Goal: Book appointment/travel/reservation

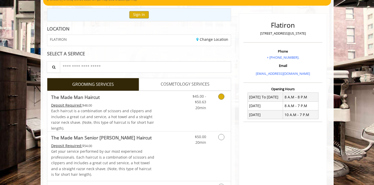
scroll to position [51, 0]
click at [164, 81] on span "COSMETOLOGY SERVICES" at bounding box center [185, 84] width 49 height 7
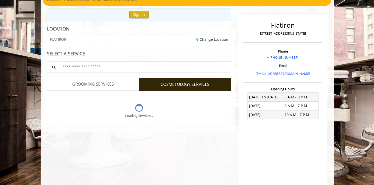
click at [122, 84] on div "LOCATION FLATIRON Change Location SELECT A SERVICE Search for a Service GROOMIN…" at bounding box center [139, 79] width 192 height 106
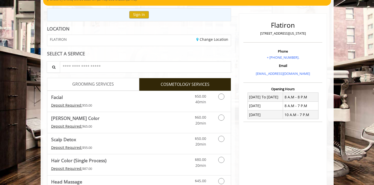
scroll to position [13, 0]
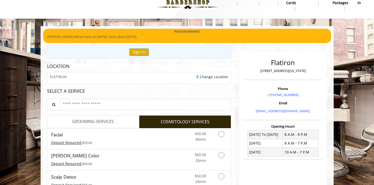
click at [108, 119] on span "GROOMING SERVICES" at bounding box center [93, 122] width 42 height 7
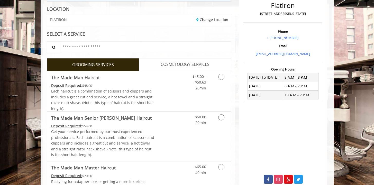
scroll to position [74, 0]
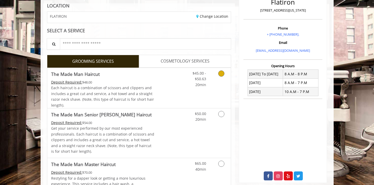
click at [192, 83] on link "$45.00 - $50.63 20min" at bounding box center [195, 78] width 21 height 20
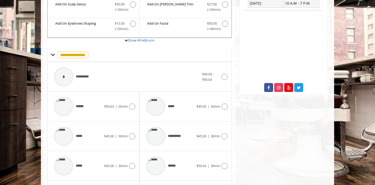
scroll to position [79, 0]
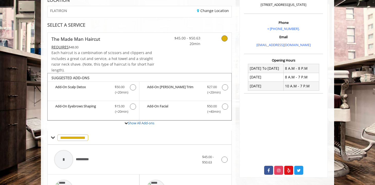
click at [227, 40] on div at bounding box center [217, 40] width 27 height 14
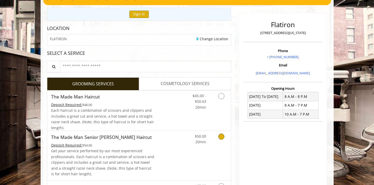
scroll to position [102, 0]
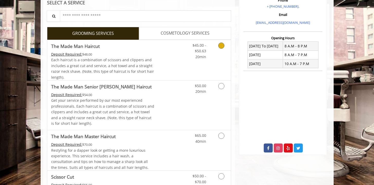
click at [223, 54] on link "Grooming services" at bounding box center [220, 50] width 13 height 20
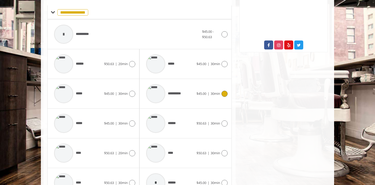
scroll to position [205, 0]
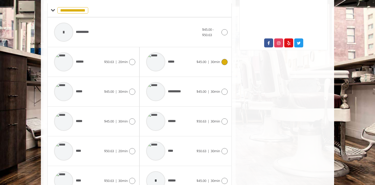
click at [227, 62] on icon at bounding box center [224, 62] width 6 height 6
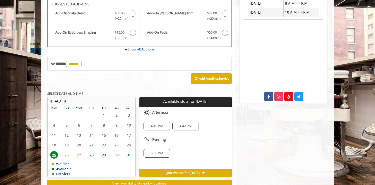
scroll to position [153, 0]
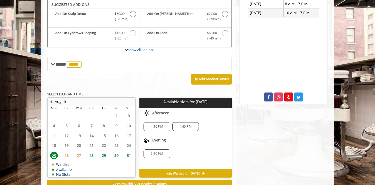
click at [67, 155] on span "26" at bounding box center [67, 155] width 8 height 7
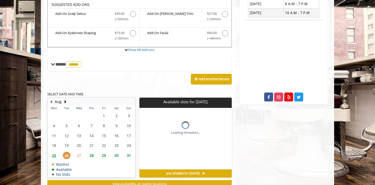
scroll to position [171, 0]
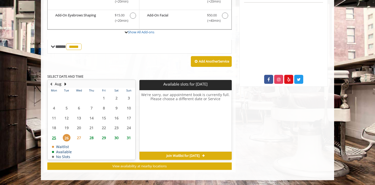
click at [54, 138] on span "25" at bounding box center [54, 137] width 8 height 7
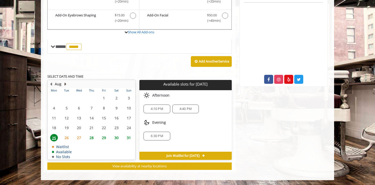
click at [64, 83] on button "Next Month" at bounding box center [65, 84] width 4 height 6
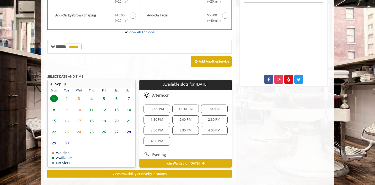
click at [51, 84] on button "Previous Month" at bounding box center [51, 84] width 4 height 6
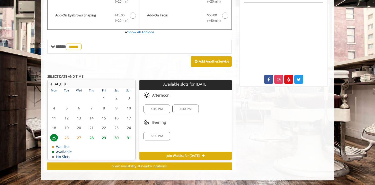
click at [80, 137] on span "27" at bounding box center [79, 137] width 8 height 7
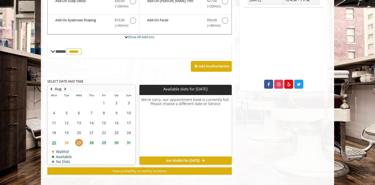
click at [67, 137] on table "Mon Tue Wed Thu Fri Sat Sun 28 29 30 31 1 2 3 4 5 6 7 8 9 10 11 12 13 14 15 16 …" at bounding box center [91, 129] width 87 height 72
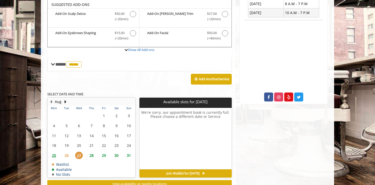
click at [67, 156] on span "26" at bounding box center [67, 155] width 8 height 7
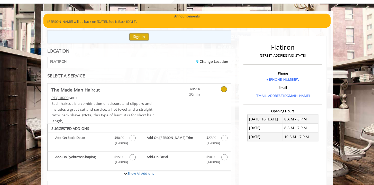
scroll to position [0, 0]
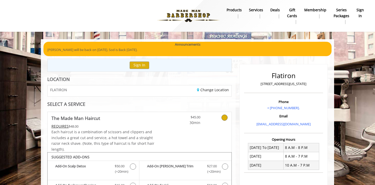
click at [226, 116] on icon at bounding box center [224, 118] width 6 height 6
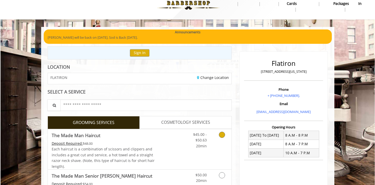
scroll to position [57, 0]
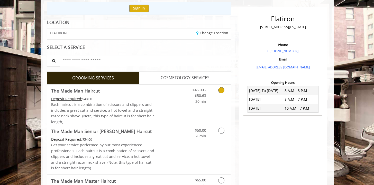
click at [222, 93] on icon "Grooming services" at bounding box center [221, 90] width 6 height 6
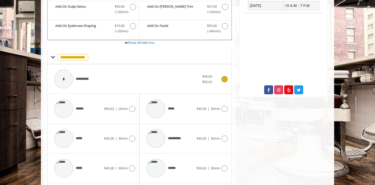
scroll to position [162, 0]
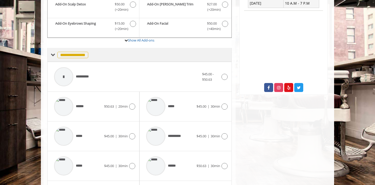
click at [55, 55] on div "**********" at bounding box center [70, 54] width 38 height 7
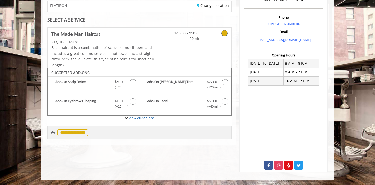
click at [58, 130] on span "**********" at bounding box center [72, 133] width 31 height 6
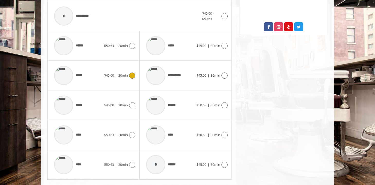
scroll to position [223, 0]
click at [132, 76] on icon at bounding box center [132, 76] width 6 height 6
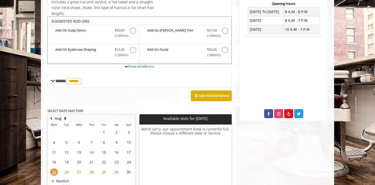
scroll to position [65, 0]
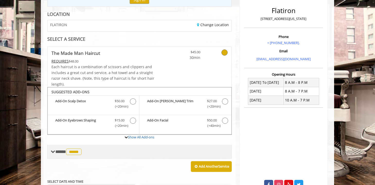
click at [74, 150] on span "*****" at bounding box center [73, 152] width 15 height 6
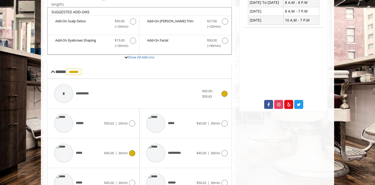
click at [225, 93] on icon at bounding box center [224, 94] width 6 height 6
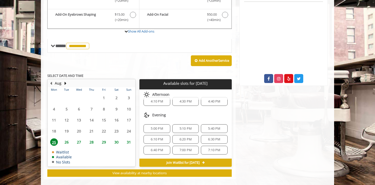
scroll to position [178, 0]
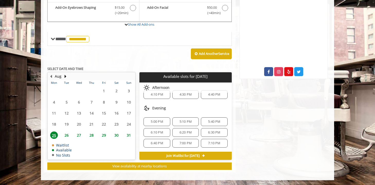
click at [66, 135] on span "26" at bounding box center [67, 135] width 8 height 7
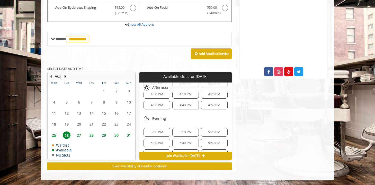
scroll to position [175, 0]
click at [176, 132] on span "5:10 PM" at bounding box center [185, 132] width 22 height 4
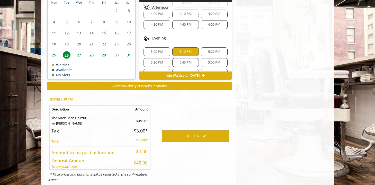
scroll to position [271, 0]
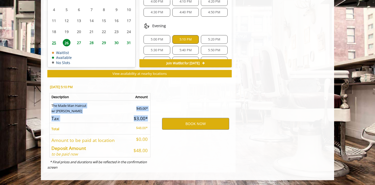
drag, startPoint x: 51, startPoint y: 105, endPoint x: 148, endPoint y: 119, distance: 98.4
click at [148, 119] on table "Description Amount The Made Man Haircut w/ Any [PERSON_NAME] $45.00* Tax $3.00*…" at bounding box center [99, 125] width 101 height 64
click at [148, 119] on td "$3.00*" at bounding box center [139, 118] width 22 height 9
drag, startPoint x: 125, startPoint y: 116, endPoint x: 51, endPoint y: 104, distance: 74.6
click at [50, 105] on table "Description Amount The Made Man Haircut w/ Any [PERSON_NAME] $45.00* Tax $3.00*…" at bounding box center [99, 125] width 101 height 64
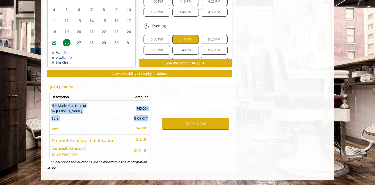
click at [51, 104] on td "The Made Man Haircut w/ Any [PERSON_NAME]" at bounding box center [89, 107] width 79 height 13
drag, startPoint x: 51, startPoint y: 104, endPoint x: 146, endPoint y: 118, distance: 95.7
click at [146, 118] on table "Description Amount The Made Man Haircut w/ Any [PERSON_NAME] $45.00* Tax $3.00*…" at bounding box center [99, 125] width 101 height 64
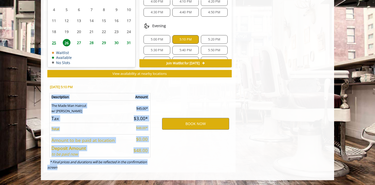
drag, startPoint x: 115, startPoint y: 170, endPoint x: 49, endPoint y: 96, distance: 99.5
click at [49, 96] on div "[DATE] 5:10 PM Description Amount The Made Man Haircut w/ Any [PERSON_NAME] $45…" at bounding box center [99, 126] width 112 height 93
drag, startPoint x: 50, startPoint y: 86, endPoint x: 101, endPoint y: 169, distance: 97.4
click at [101, 170] on div "[DATE] 5:10 PM Description Amount The Made Man Haircut w/ Any [PERSON_NAME] $45…" at bounding box center [99, 126] width 112 height 93
click at [101, 168] on div "[DATE] 5:10 PM Description Amount The Made Man Haircut w/ Any [PERSON_NAME] $45…" at bounding box center [99, 126] width 112 height 93
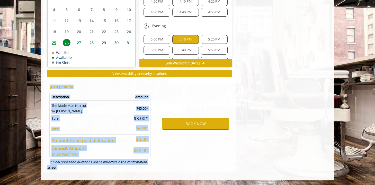
drag, startPoint x: 91, startPoint y: 167, endPoint x: 50, endPoint y: 84, distance: 92.5
click at [51, 84] on div "[DATE] 5:10 PM Description Amount The Made Man Haircut w/ Any [PERSON_NAME] $45…" at bounding box center [99, 126] width 112 height 93
click at [50, 84] on div "[DATE] 5:10 PM" at bounding box center [99, 88] width 104 height 11
drag, startPoint x: 50, startPoint y: 84, endPoint x: 88, endPoint y: 170, distance: 94.2
click at [88, 170] on div "[DATE] 5:10 PM Description Amount The Made Man Haircut w/ Any [PERSON_NAME] $45…" at bounding box center [99, 126] width 112 height 93
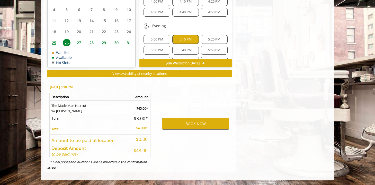
click at [88, 170] on div "[DATE] 5:10 PM Description Amount The Made Man Haircut w/ Any [PERSON_NAME] $45…" at bounding box center [99, 126] width 112 height 93
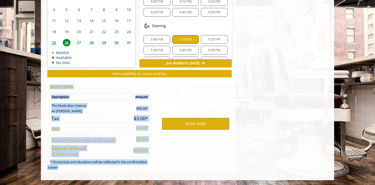
drag, startPoint x: 83, startPoint y: 167, endPoint x: 49, endPoint y: 87, distance: 87.2
click at [49, 87] on div "[DATE] 5:10 PM Description Amount The Made Man Haircut w/ Any [PERSON_NAME] $45…" at bounding box center [99, 126] width 112 height 93
click at [49, 87] on div "[DATE] 5:10 PM" at bounding box center [99, 88] width 104 height 11
drag, startPoint x: 49, startPoint y: 87, endPoint x: 104, endPoint y: 167, distance: 97.6
click at [104, 167] on div "[DATE] 5:10 PM Description Amount The Made Man Haircut w/ Any [PERSON_NAME] $45…" at bounding box center [99, 126] width 112 height 93
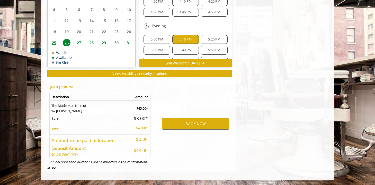
click at [105, 168] on div "[DATE] 5:10 PM Description Amount The Made Man Haircut w/ Any [PERSON_NAME] $45…" at bounding box center [99, 126] width 112 height 93
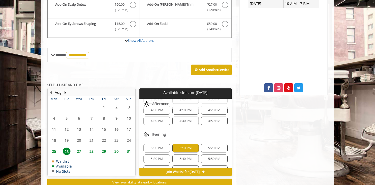
scroll to position [209, 0]
